Goal: Check status: Check status

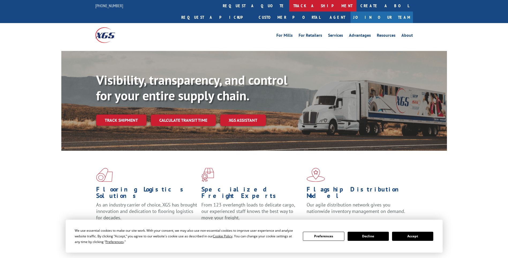
click at [289, 5] on link "track a shipment" at bounding box center [322, 6] width 67 height 12
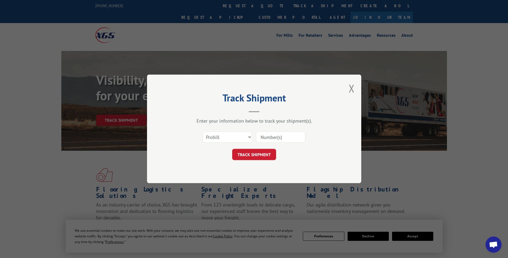
click at [264, 133] on input at bounding box center [280, 136] width 49 height 11
paste input "17014299"
type input "17014299"
click at [252, 154] on button "TRACK SHIPMENT" at bounding box center [254, 154] width 44 height 11
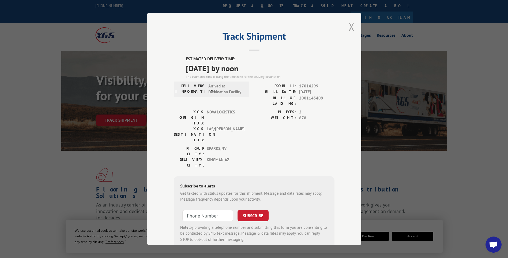
click at [349, 29] on button "Close modal" at bounding box center [352, 27] width 6 height 14
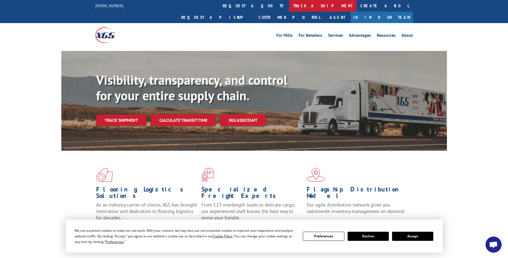
click at [289, 1] on link "track a shipment" at bounding box center [322, 6] width 67 height 12
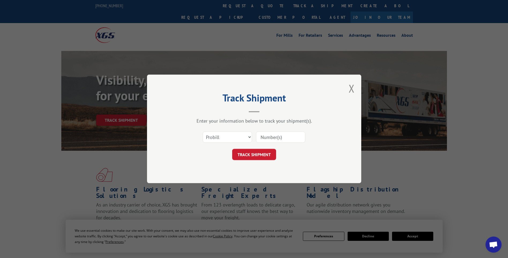
click at [266, 136] on input at bounding box center [280, 136] width 49 height 11
paste input "17014300"
type input "17014300"
click at [262, 154] on button "TRACK SHIPMENT" at bounding box center [254, 154] width 44 height 11
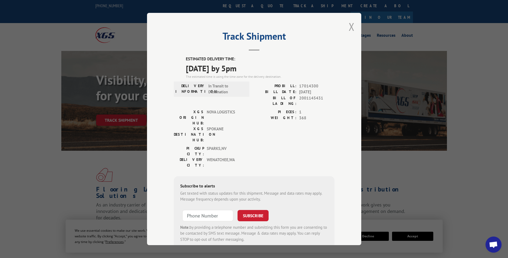
click at [350, 29] on button "Close modal" at bounding box center [352, 27] width 6 height 14
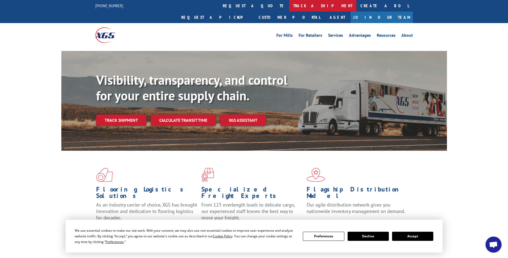
click at [289, 5] on link "track a shipment" at bounding box center [322, 6] width 67 height 12
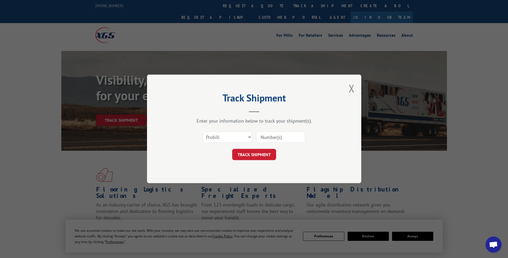
click at [280, 137] on input at bounding box center [280, 136] width 49 height 11
paste input "17014301"
type input "17014301"
click at [264, 150] on button "TRACK SHIPMENT" at bounding box center [254, 154] width 44 height 11
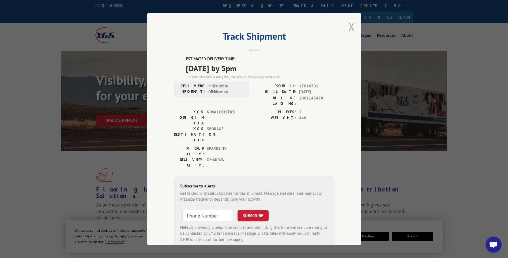
click at [352, 29] on button "Close modal" at bounding box center [352, 27] width 6 height 14
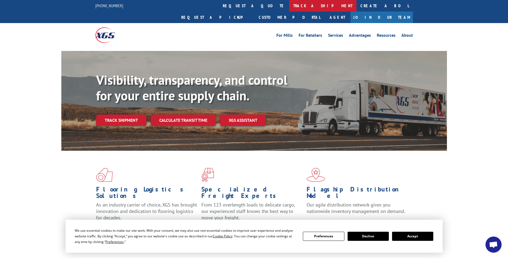
click at [289, 7] on link "track a shipment" at bounding box center [322, 6] width 67 height 12
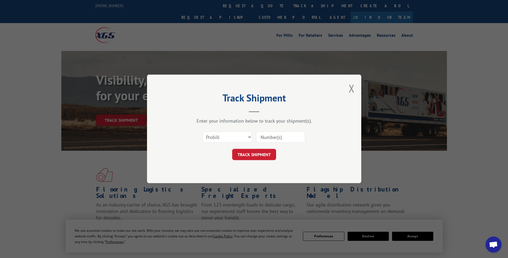
click at [270, 137] on input at bounding box center [280, 136] width 49 height 11
paste input "17014302"
type input "17014302"
click at [263, 156] on button "TRACK SHIPMENT" at bounding box center [254, 154] width 44 height 11
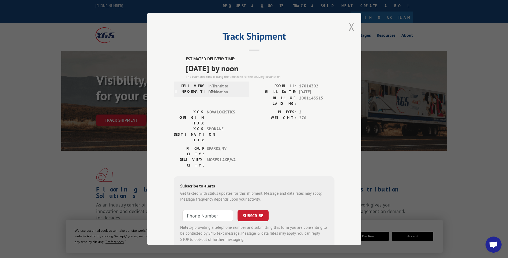
click at [350, 26] on button "Close modal" at bounding box center [352, 27] width 6 height 14
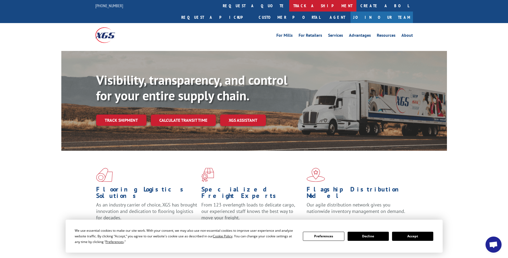
click at [289, 7] on link "track a shipment" at bounding box center [322, 6] width 67 height 12
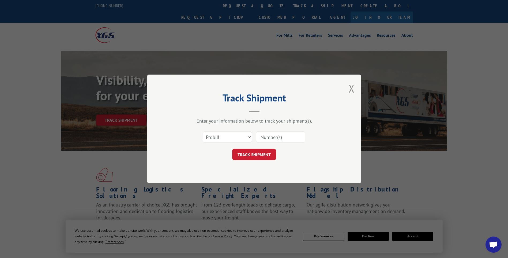
click at [269, 135] on input at bounding box center [280, 136] width 49 height 11
paste input "17014306"
type input "17014306"
click at [263, 156] on button "TRACK SHIPMENT" at bounding box center [254, 154] width 44 height 11
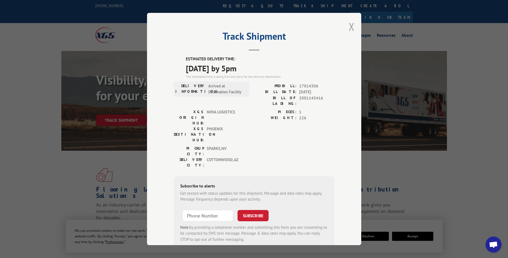
click at [349, 27] on button "Close modal" at bounding box center [352, 27] width 6 height 14
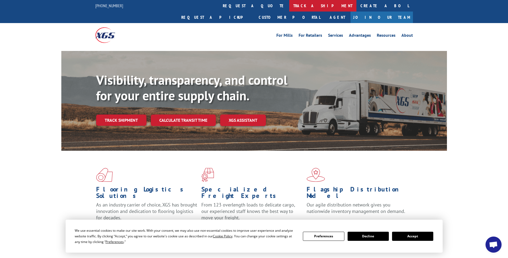
click at [289, 3] on link "track a shipment" at bounding box center [322, 6] width 67 height 12
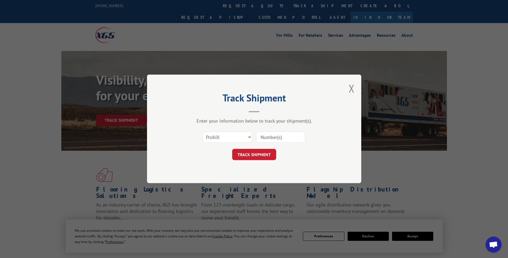
click at [276, 135] on input at bounding box center [280, 136] width 49 height 11
paste input "17014305"
type input "17014305"
click at [258, 151] on button "TRACK SHIPMENT" at bounding box center [254, 154] width 44 height 11
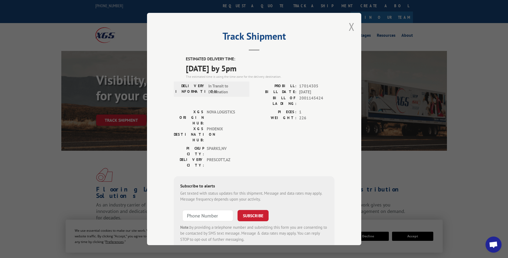
click at [349, 28] on button "Close modal" at bounding box center [352, 27] width 6 height 14
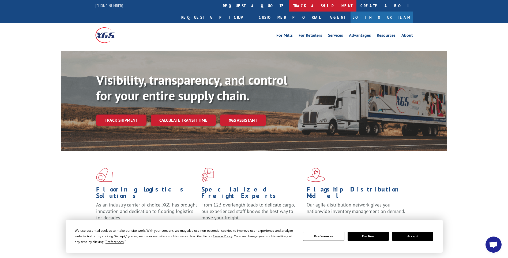
click at [289, 5] on link "track a shipment" at bounding box center [322, 6] width 67 height 12
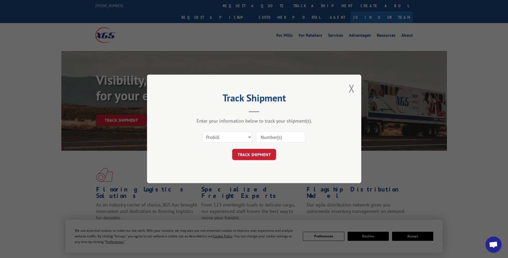
click at [266, 133] on input at bounding box center [280, 136] width 49 height 11
paste input "17014321"
type input "17014321"
click at [250, 152] on button "TRACK SHIPMENT" at bounding box center [254, 154] width 44 height 11
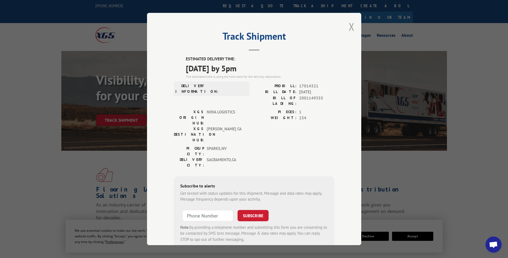
click at [346, 32] on div "Track Shipment ESTIMATED DELIVERY TIME: [DATE] by 5pm The estimated time is usi…" at bounding box center [254, 129] width 214 height 232
click at [349, 31] on button "Close modal" at bounding box center [352, 27] width 6 height 14
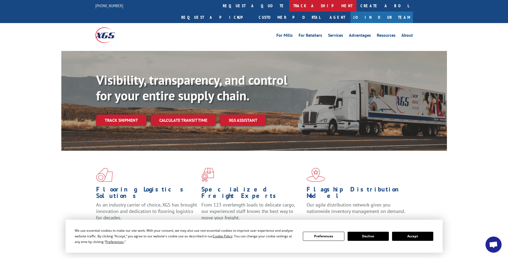
click at [289, 4] on link "track a shipment" at bounding box center [322, 6] width 67 height 12
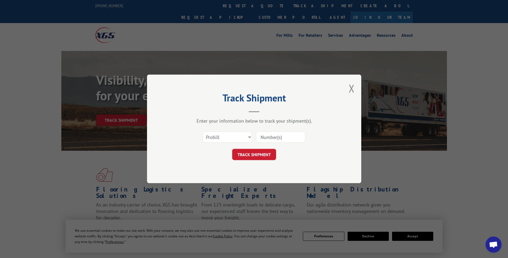
click at [282, 135] on input at bounding box center [280, 136] width 49 height 11
paste input "17014322"
type input "17014322"
click at [256, 151] on button "TRACK SHIPMENT" at bounding box center [254, 154] width 44 height 11
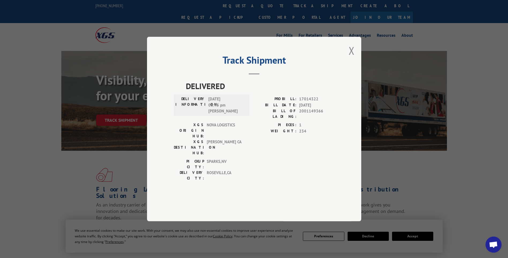
click at [353, 58] on button "Close modal" at bounding box center [352, 50] width 6 height 14
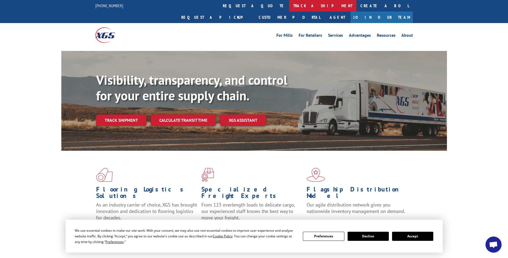
click at [289, 2] on link "track a shipment" at bounding box center [322, 6] width 67 height 12
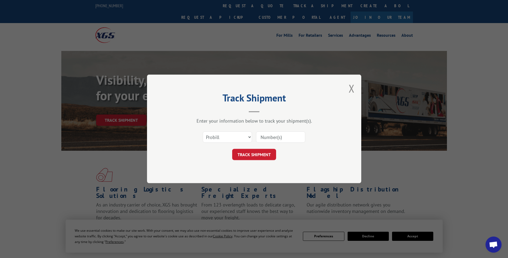
click at [265, 135] on input at bounding box center [280, 136] width 49 height 11
paste input "17014320"
type input "17014320"
click at [262, 156] on button "TRACK SHIPMENT" at bounding box center [254, 154] width 44 height 11
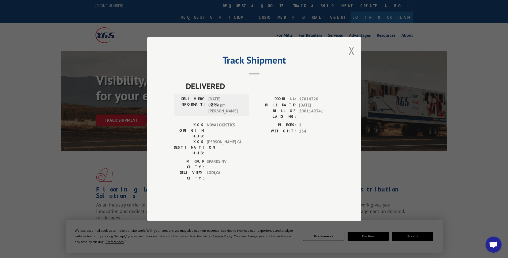
drag, startPoint x: 354, startPoint y: 68, endPoint x: 321, endPoint y: 50, distance: 37.2
click at [354, 58] on button "Close modal" at bounding box center [352, 50] width 6 height 14
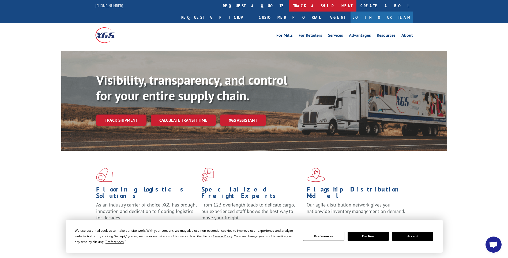
click at [289, 8] on link "track a shipment" at bounding box center [322, 6] width 67 height 12
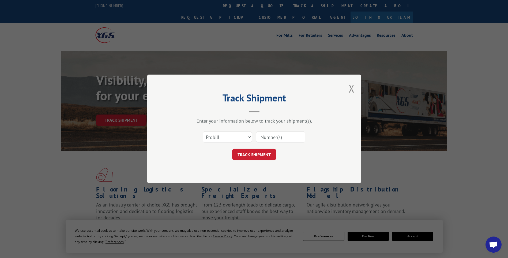
click at [265, 134] on input at bounding box center [280, 136] width 49 height 11
paste input "17014323"
type input "17014323"
click at [261, 158] on button "TRACK SHIPMENT" at bounding box center [254, 154] width 44 height 11
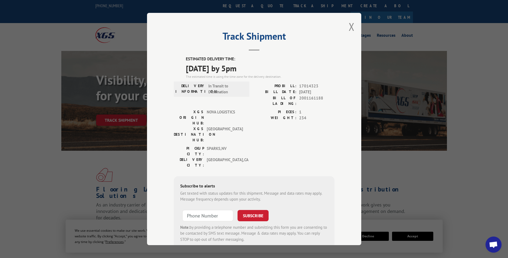
click at [349, 29] on button "Close modal" at bounding box center [352, 27] width 6 height 14
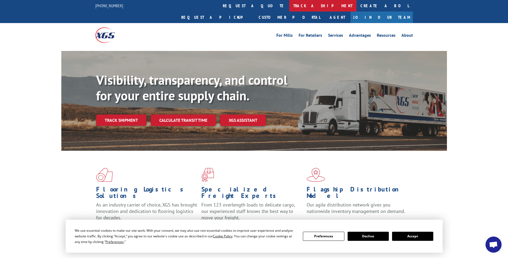
click at [289, 8] on link "track a shipment" at bounding box center [322, 6] width 67 height 12
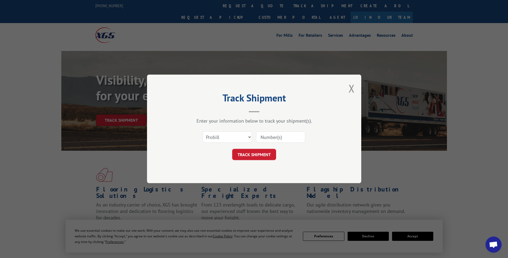
click at [279, 134] on input at bounding box center [280, 136] width 49 height 11
paste input "17014307"
type input "17014307"
click at [268, 154] on button "TRACK SHIPMENT" at bounding box center [254, 154] width 44 height 11
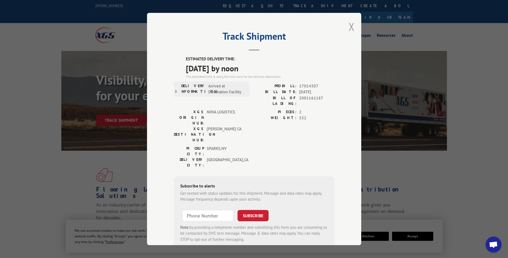
click at [350, 28] on button "Close modal" at bounding box center [352, 27] width 6 height 14
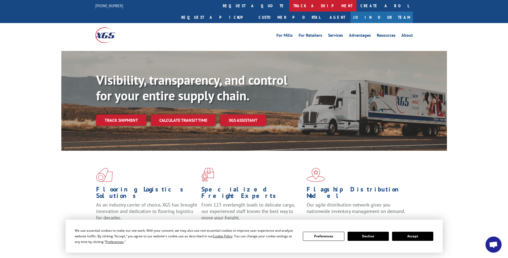
click at [289, 2] on link "track a shipment" at bounding box center [322, 6] width 67 height 12
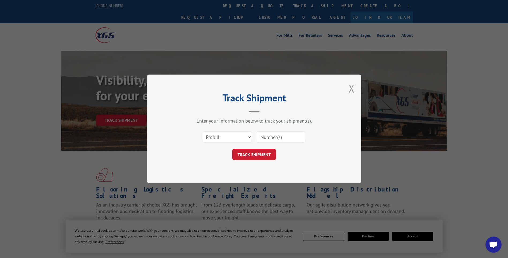
click at [260, 138] on input at bounding box center [280, 136] width 49 height 11
paste input "17014311"
type input "17014311"
click at [258, 152] on button "TRACK SHIPMENT" at bounding box center [254, 154] width 44 height 11
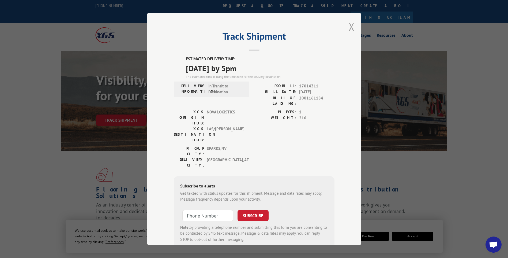
click at [349, 28] on button "Close modal" at bounding box center [352, 27] width 6 height 14
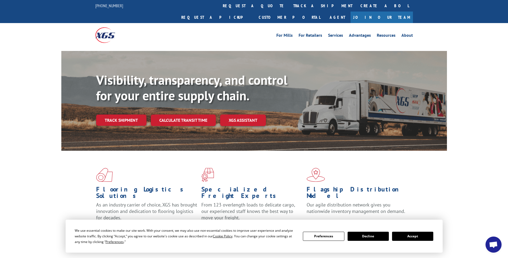
click at [289, 10] on link "track a shipment" at bounding box center [322, 6] width 67 height 12
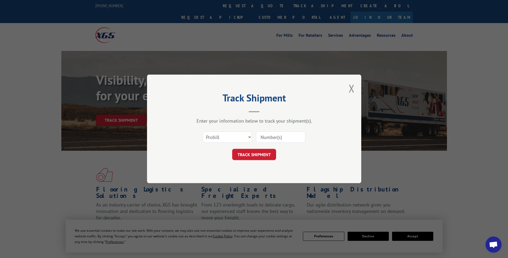
click at [273, 137] on input at bounding box center [280, 136] width 49 height 11
paste input "17014325"
type input "17014325"
click at [267, 160] on button "TRACK SHIPMENT" at bounding box center [254, 154] width 44 height 11
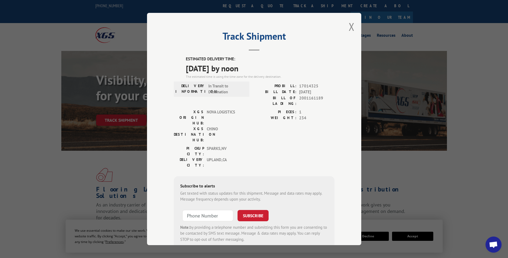
drag, startPoint x: 349, startPoint y: 30, endPoint x: 346, endPoint y: 29, distance: 3.0
click at [349, 30] on button "Close modal" at bounding box center [352, 27] width 6 height 14
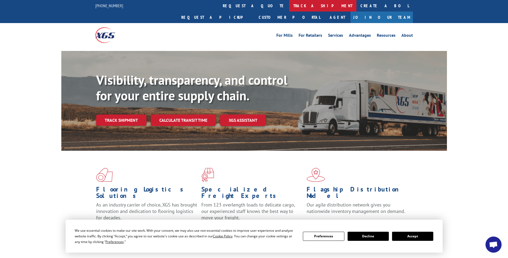
click at [289, 6] on link "track a shipment" at bounding box center [322, 6] width 67 height 12
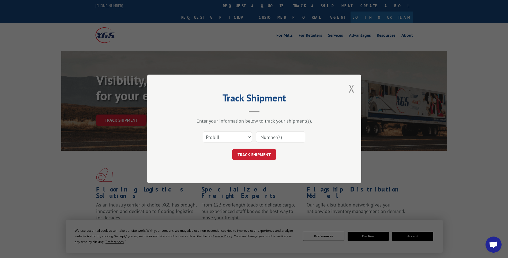
click at [277, 134] on input at bounding box center [280, 136] width 49 height 11
paste input "17014324"
type input "17014324"
click at [266, 157] on button "TRACK SHIPMENT" at bounding box center [254, 154] width 44 height 11
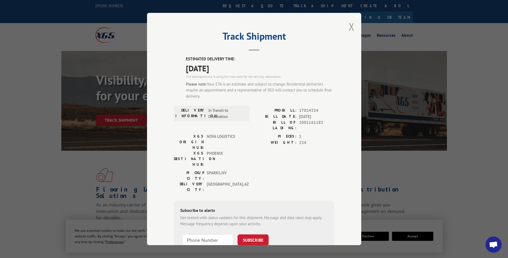
click at [349, 25] on button "Close modal" at bounding box center [352, 27] width 6 height 14
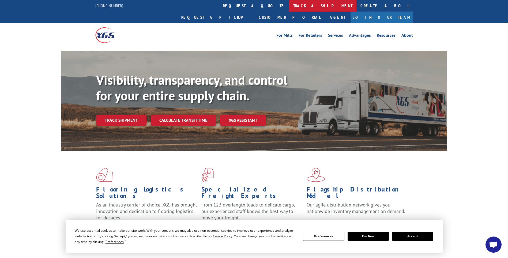
click at [289, 9] on link "track a shipment" at bounding box center [322, 6] width 67 height 12
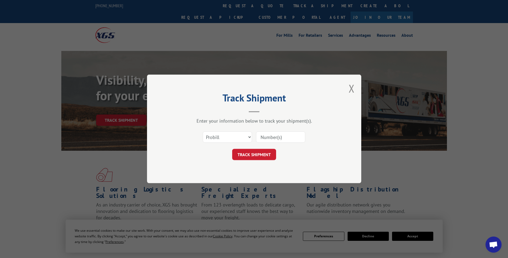
click at [272, 138] on input at bounding box center [280, 136] width 49 height 11
paste input "17014329"
type input "17014329"
drag, startPoint x: 268, startPoint y: 159, endPoint x: 265, endPoint y: 156, distance: 4.6
click at [265, 156] on button "TRACK SHIPMENT" at bounding box center [254, 154] width 44 height 11
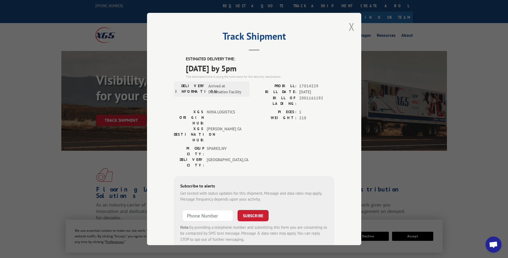
click at [349, 27] on button "Close modal" at bounding box center [352, 27] width 6 height 14
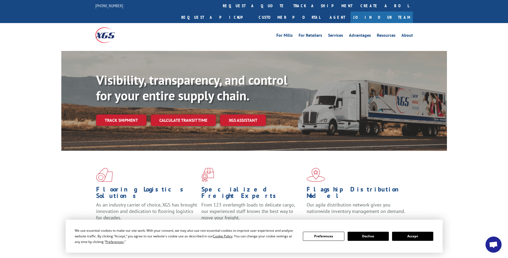
click at [289, 5] on link "track a shipment" at bounding box center [322, 6] width 67 height 12
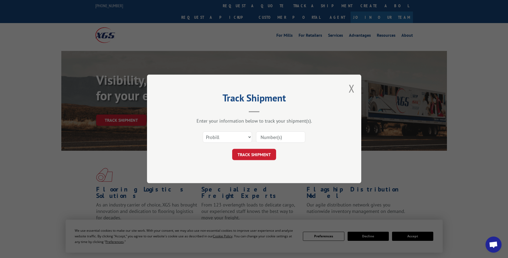
click at [275, 135] on input at bounding box center [280, 136] width 49 height 11
paste input "17014328"
type input "17014328"
click at [258, 149] on button "TRACK SHIPMENT" at bounding box center [254, 154] width 44 height 11
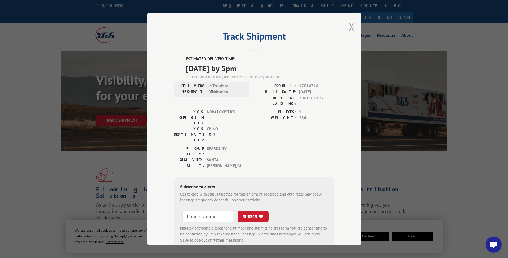
click at [349, 27] on button "Close modal" at bounding box center [352, 27] width 6 height 14
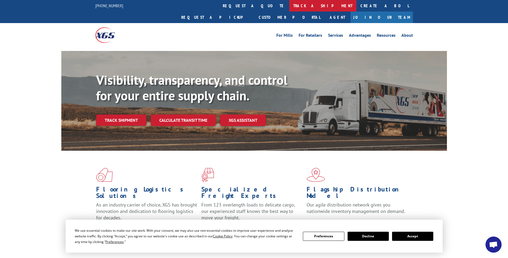
click at [289, 7] on link "track a shipment" at bounding box center [322, 6] width 67 height 12
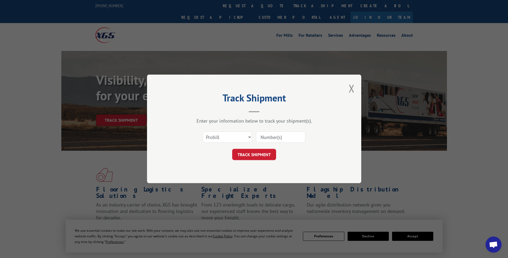
click at [275, 139] on input at bounding box center [280, 136] width 49 height 11
paste input "17014309"
type input "17014309"
click at [257, 152] on button "TRACK SHIPMENT" at bounding box center [254, 154] width 44 height 11
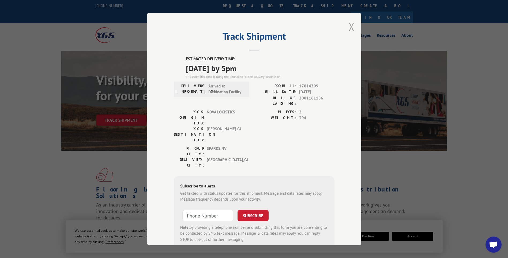
click at [349, 28] on button "Close modal" at bounding box center [352, 27] width 6 height 14
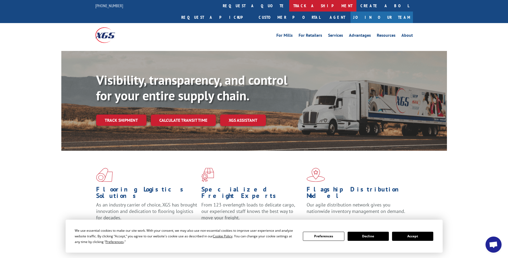
click at [289, 2] on link "track a shipment" at bounding box center [322, 6] width 67 height 12
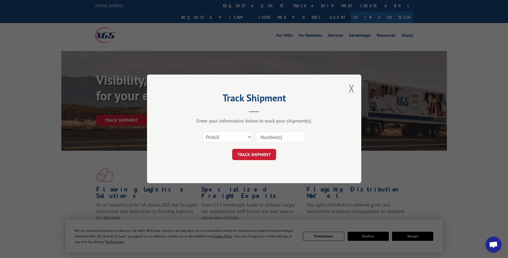
click at [267, 134] on input at bounding box center [280, 136] width 49 height 11
paste input "17014310"
type input "17014310"
click at [259, 154] on button "TRACK SHIPMENT" at bounding box center [254, 154] width 44 height 11
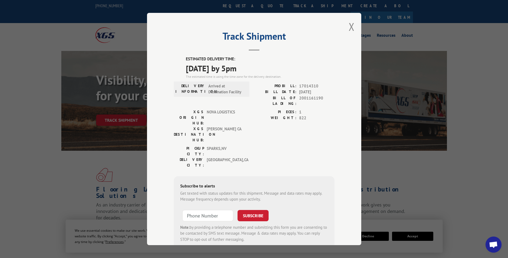
click at [352, 30] on div "Track Shipment ESTIMATED DELIVERY TIME: [DATE] by 5pm The estimated time is usi…" at bounding box center [254, 129] width 214 height 232
click at [350, 29] on button "Close modal" at bounding box center [352, 27] width 6 height 14
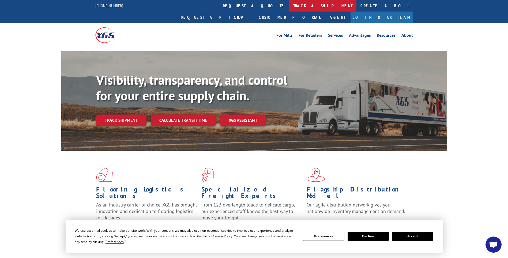
click at [289, 6] on link "track a shipment" at bounding box center [322, 6] width 67 height 12
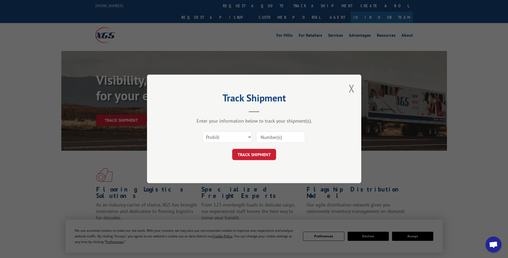
drag, startPoint x: 271, startPoint y: 141, endPoint x: 268, endPoint y: 139, distance: 3.5
click at [271, 141] on input at bounding box center [280, 136] width 49 height 11
paste input "17014327"
type input "17014327"
click at [264, 158] on button "TRACK SHIPMENT" at bounding box center [254, 154] width 44 height 11
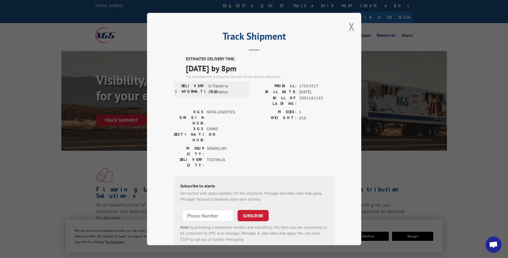
click at [352, 32] on div "Track Shipment ESTIMATED DELIVERY TIME: [DATE] by 8pm The estimated time is usi…" at bounding box center [254, 129] width 214 height 232
click at [350, 30] on button "Close modal" at bounding box center [352, 27] width 6 height 14
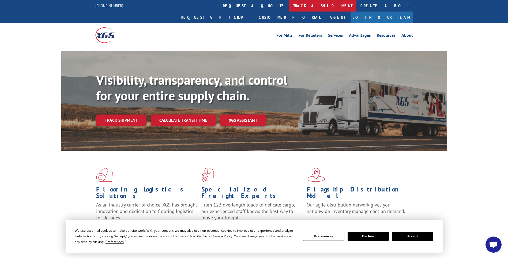
click at [289, 2] on link "track a shipment" at bounding box center [322, 6] width 67 height 12
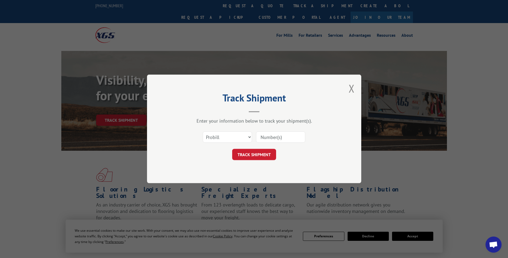
click at [282, 138] on input at bounding box center [280, 136] width 49 height 11
paste input "17014330"
type input "17014330"
click at [265, 156] on button "TRACK SHIPMENT" at bounding box center [254, 154] width 44 height 11
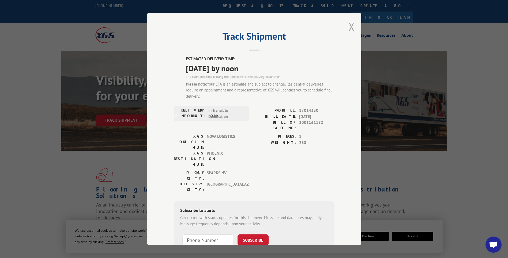
click at [350, 23] on button "Close modal" at bounding box center [352, 27] width 6 height 14
